Goal: Task Accomplishment & Management: Manage account settings

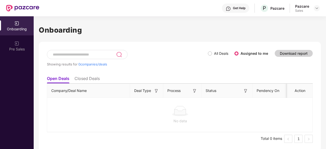
click at [314, 9] on div at bounding box center [317, 8] width 6 height 6
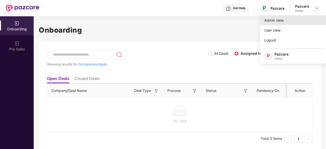
click at [283, 22] on div "Admin view" at bounding box center [293, 20] width 66 height 10
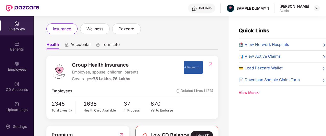
scroll to position [8, 0]
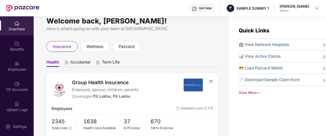
click at [205, 11] on div "Get Help" at bounding box center [201, 8] width 27 height 9
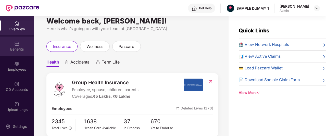
click at [21, 47] on div "Benefits" at bounding box center [17, 49] width 34 height 5
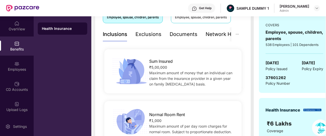
scroll to position [79, 0]
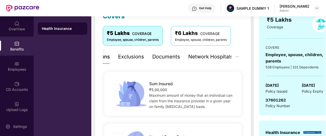
click at [214, 56] on div "Network Hospitals" at bounding box center [210, 57] width 45 height 8
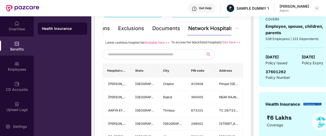
scroll to position [108, 0]
click at [180, 58] on input "text" at bounding box center [151, 54] width 87 height 8
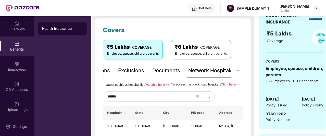
scroll to position [57, 0]
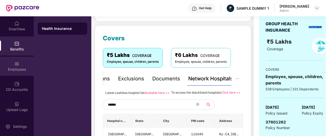
type input "******"
click at [18, 69] on div "Employees" at bounding box center [17, 69] width 34 height 5
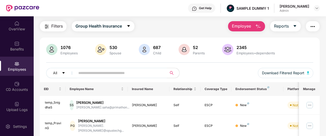
scroll to position [0, 0]
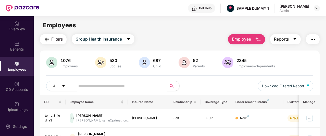
click at [280, 41] on span "Reports" at bounding box center [281, 39] width 15 height 6
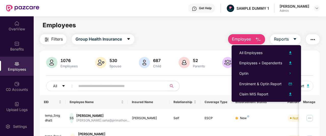
click at [201, 32] on main "Employees Filters Group Health Insurance Employee Reports 1076 Employees 530 Sp…" at bounding box center [180, 84] width 292 height 136
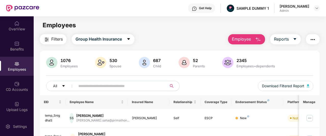
click at [245, 41] on span "Employee" at bounding box center [241, 39] width 19 height 6
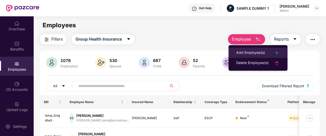
click at [249, 50] on div "Add Employee(s)" at bounding box center [250, 53] width 29 height 6
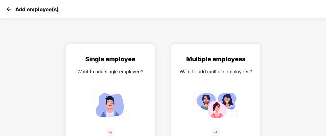
scroll to position [8, 0]
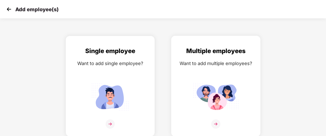
click at [210, 71] on div "Multiple employees Want to add multiple employees?" at bounding box center [216, 90] width 79 height 89
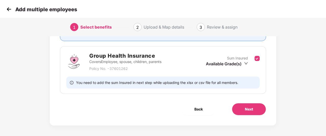
scroll to position [68, 0]
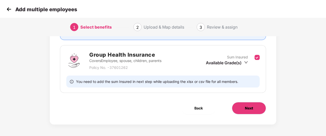
click at [243, 106] on button "Next" at bounding box center [249, 108] width 34 height 12
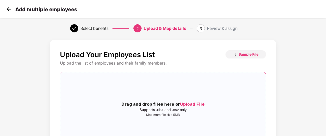
scroll to position [1, 0]
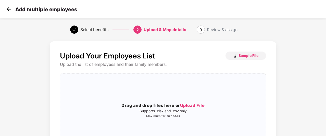
click at [6, 8] on img at bounding box center [9, 9] width 8 height 8
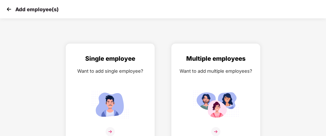
scroll to position [8, 0]
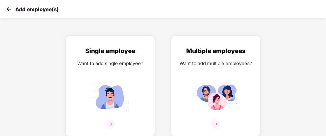
click at [6, 8] on img at bounding box center [9, 9] width 8 height 8
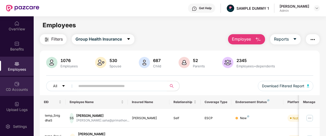
click at [19, 83] on div "CD Accounts" at bounding box center [17, 86] width 34 height 19
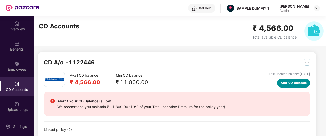
click at [286, 83] on span "Add CD Balance" at bounding box center [294, 83] width 26 height 5
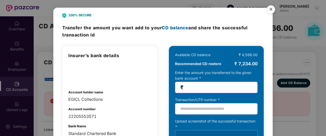
scroll to position [22, 0]
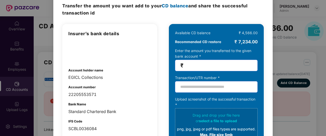
click at [214, 64] on input "number" at bounding box center [219, 66] width 68 height 6
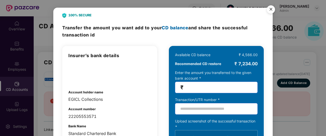
click at [265, 7] on img "Close" at bounding box center [271, 10] width 14 height 14
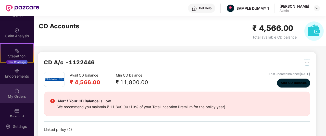
scroll to position [114, 0]
click at [18, 88] on img at bounding box center [16, 90] width 5 height 5
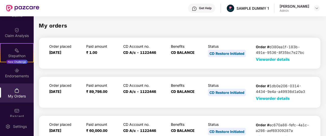
click at [274, 58] on span "View order details" at bounding box center [273, 59] width 34 height 5
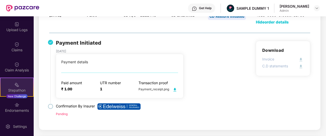
scroll to position [62, 0]
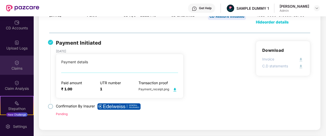
click at [18, 61] on img at bounding box center [16, 62] width 5 height 5
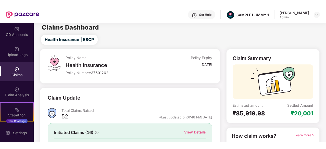
scroll to position [0, 0]
